Goal: Register for event/course

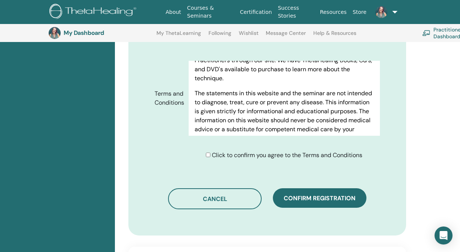
scroll to position [397, 0]
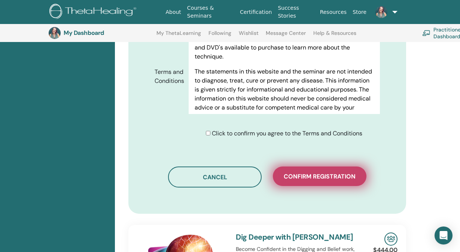
click at [315, 184] on button "Confirm registration" at bounding box center [320, 175] width 94 height 19
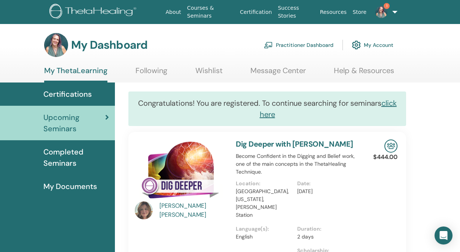
click at [75, 126] on span "Upcoming Seminars" at bounding box center [74, 123] width 62 height 22
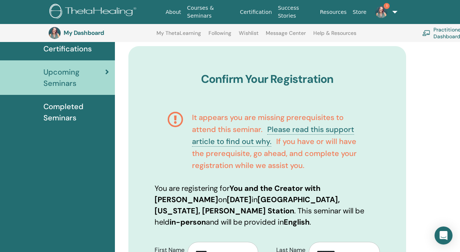
scroll to position [62, 0]
click at [358, 150] on h4 "It appears you are missing prerequisites to attend this seminar. Please read th…" at bounding box center [280, 141] width 176 height 60
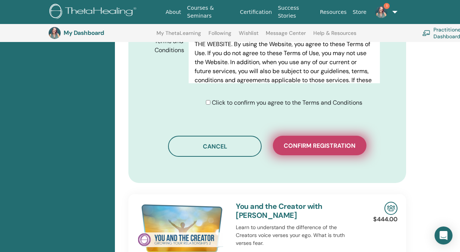
scroll to position [509, 0]
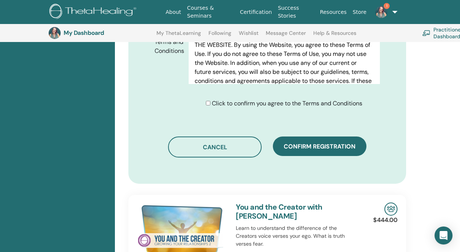
click at [212, 106] on span "Click to confirm you agree to the Terms and Conditions" at bounding box center [287, 103] width 151 height 8
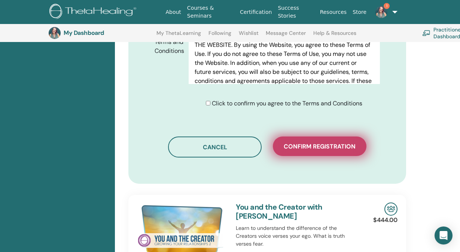
click at [350, 146] on span "Confirm registration" at bounding box center [320, 146] width 72 height 8
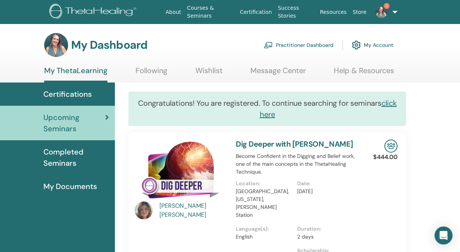
click at [383, 11] on img at bounding box center [382, 12] width 12 height 12
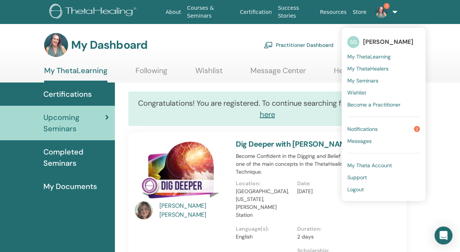
click at [366, 127] on span "Notifications" at bounding box center [363, 129] width 30 height 7
